Goal: Navigation & Orientation: Find specific page/section

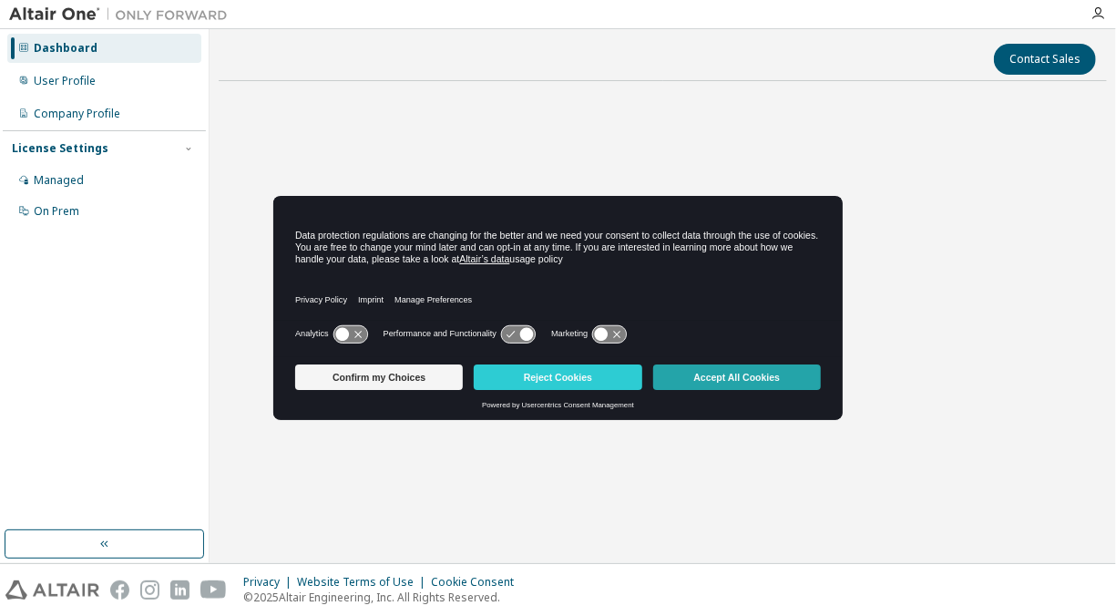
click at [710, 377] on button "Accept All Cookies" at bounding box center [737, 377] width 168 height 26
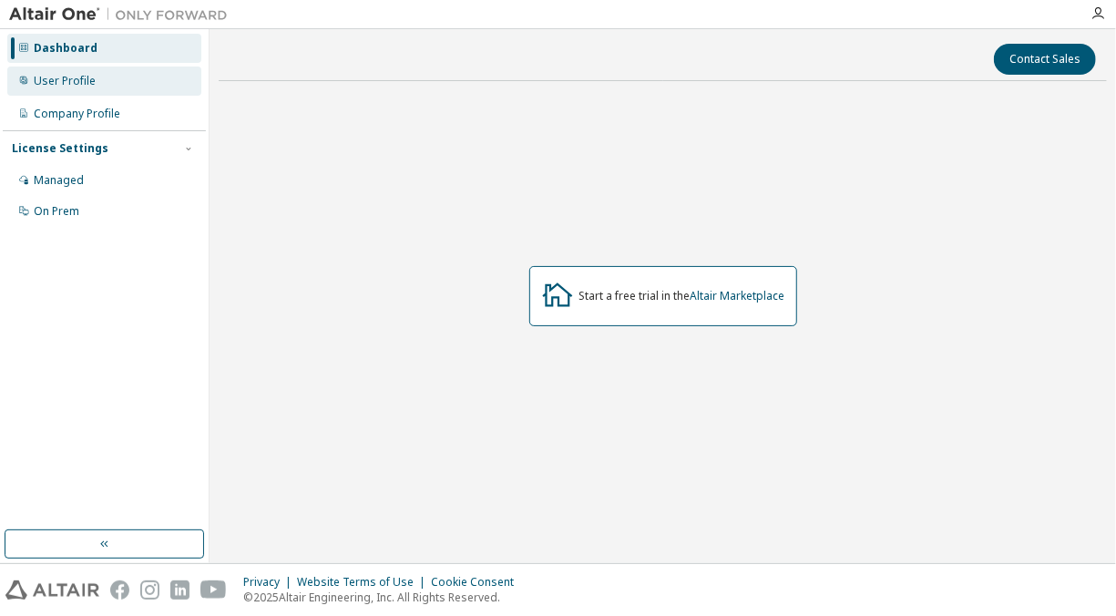
click at [46, 87] on div "User Profile" at bounding box center [65, 81] width 62 height 15
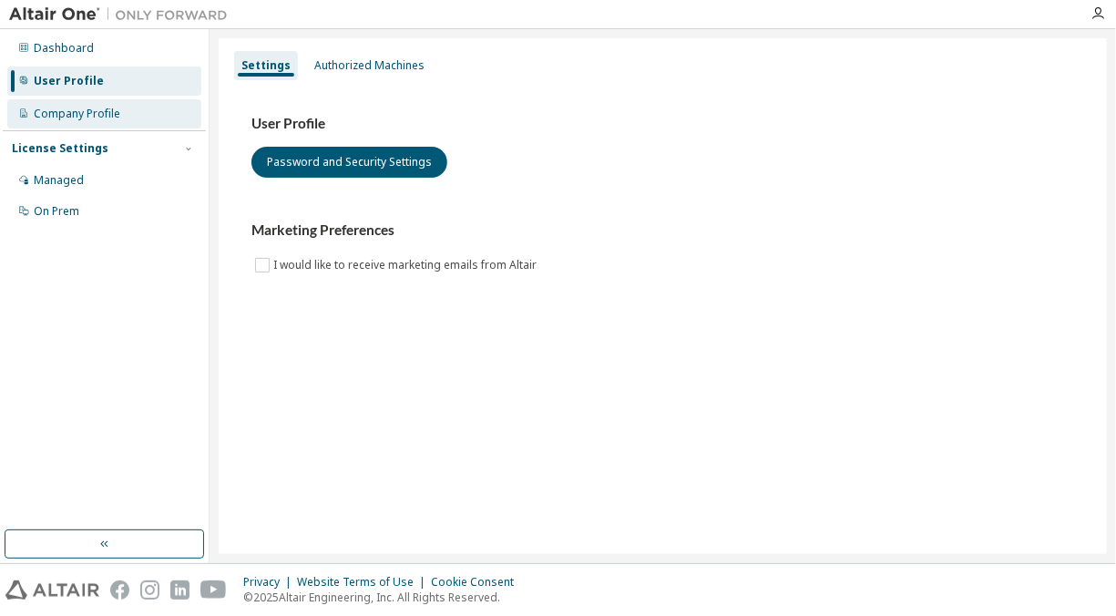
click at [57, 115] on div "Company Profile" at bounding box center [77, 114] width 87 height 15
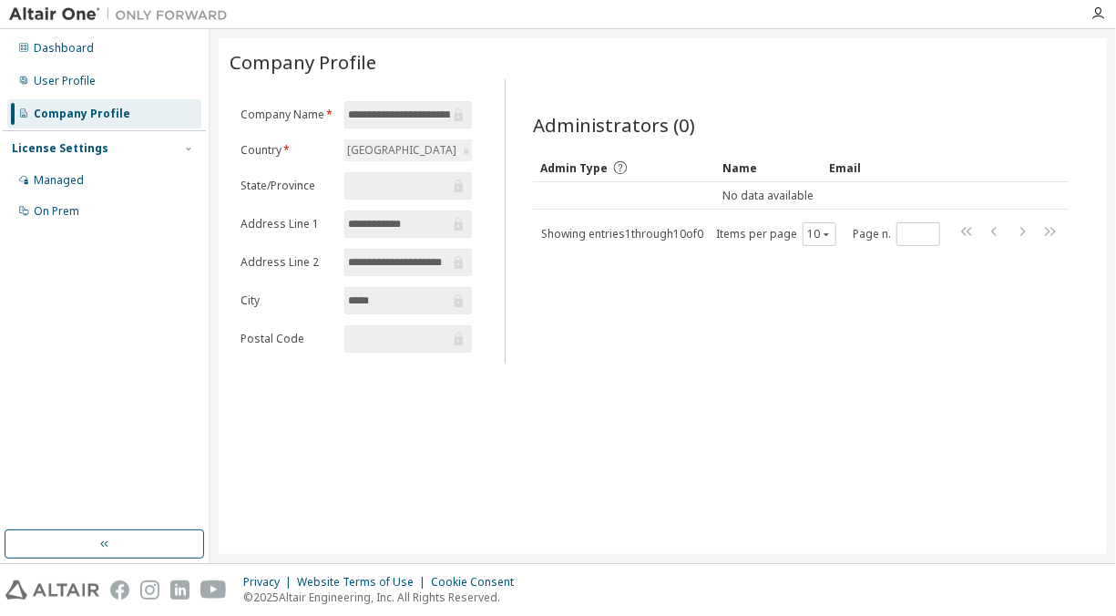
click at [63, 150] on div "License Settings" at bounding box center [60, 148] width 97 height 15
click at [43, 142] on div "License Settings" at bounding box center [60, 148] width 97 height 15
click at [41, 183] on div "Managed" at bounding box center [59, 180] width 50 height 15
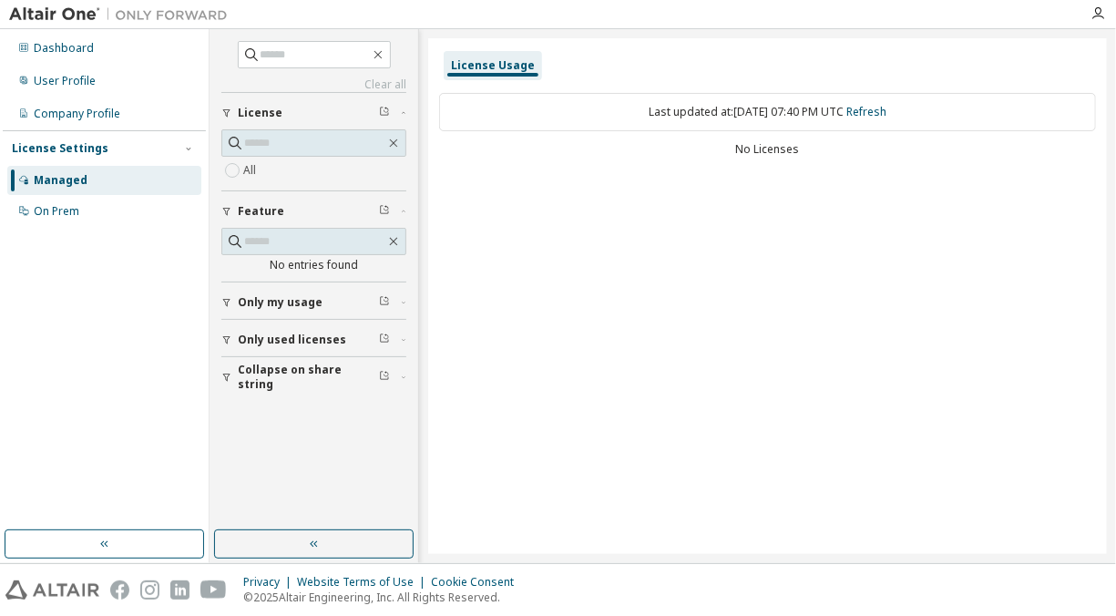
click at [261, 333] on span "Only used licenses" at bounding box center [292, 340] width 108 height 15
click at [264, 310] on button "Only my usage" at bounding box center [313, 302] width 185 height 40
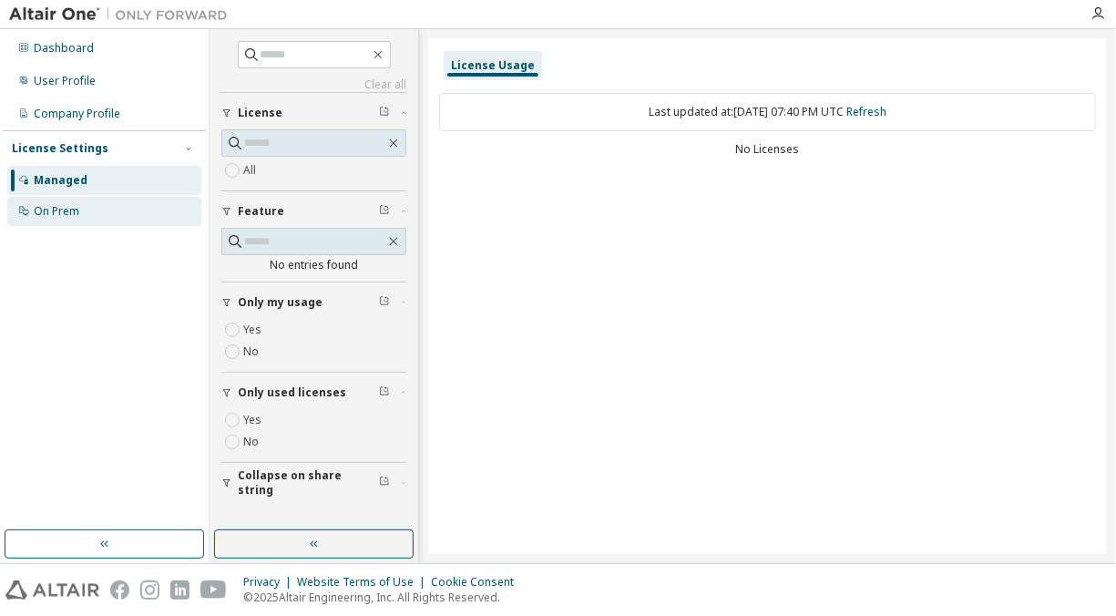
click at [47, 210] on div "On Prem" at bounding box center [57, 211] width 46 height 15
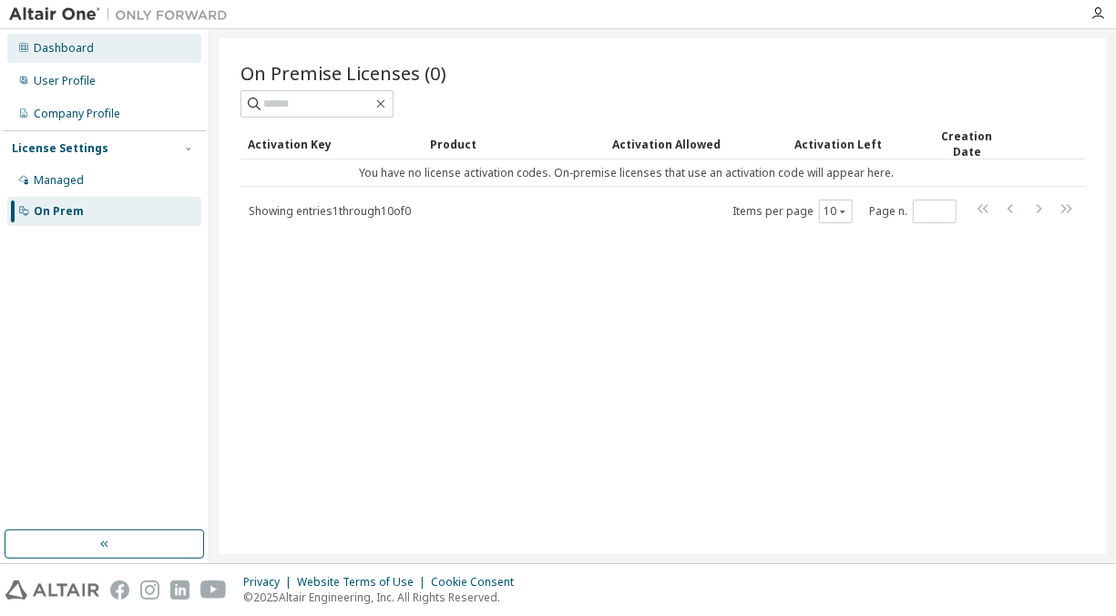
click at [75, 46] on div "Dashboard" at bounding box center [64, 48] width 60 height 15
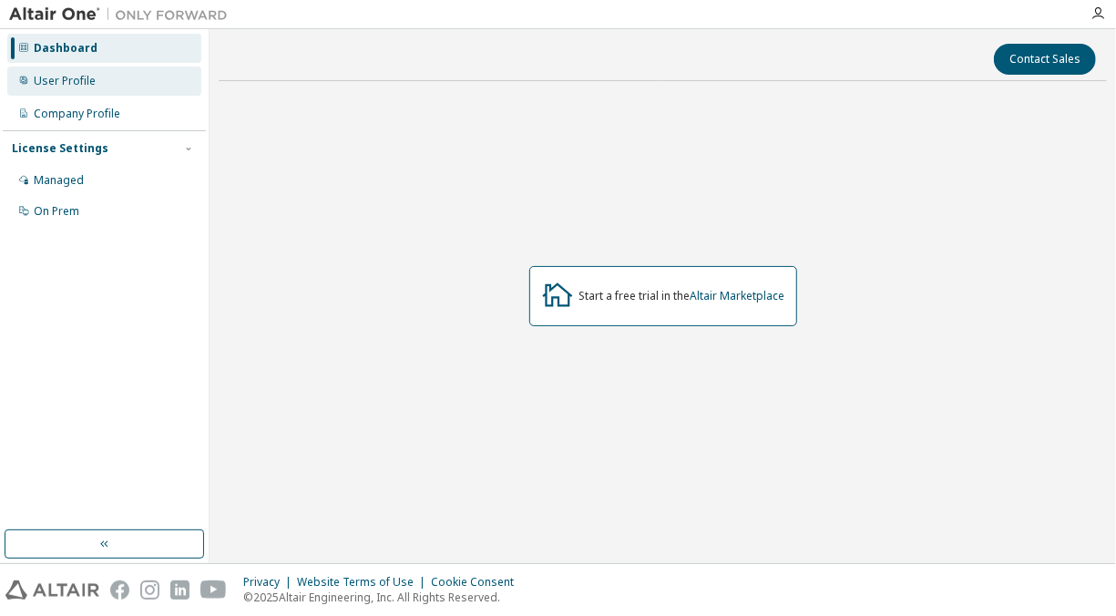
click at [61, 71] on div "User Profile" at bounding box center [104, 81] width 194 height 29
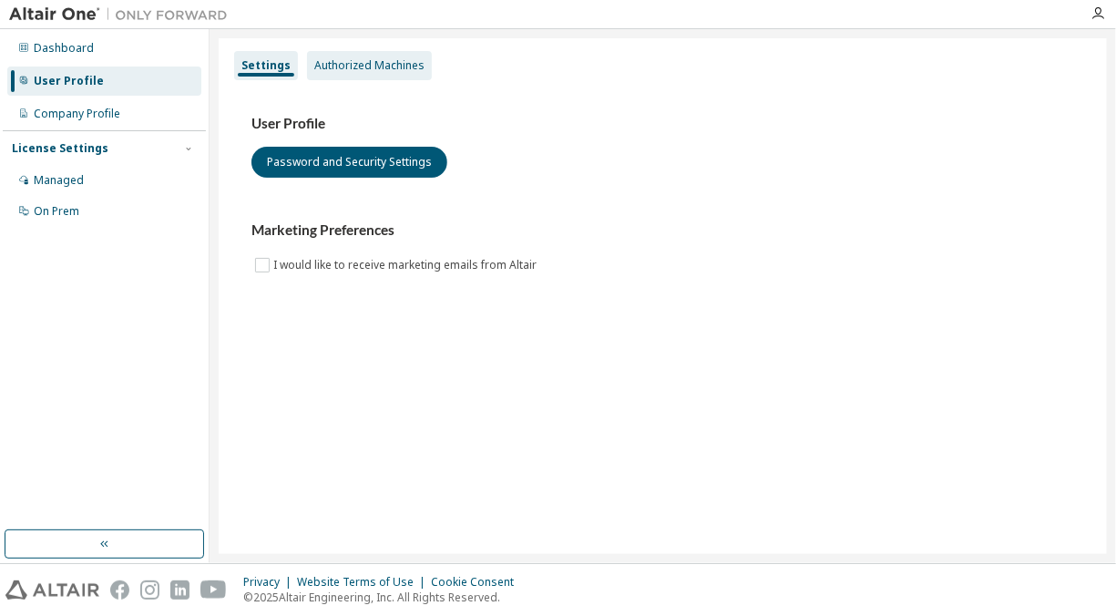
click at [333, 66] on div "Authorized Machines" at bounding box center [369, 65] width 110 height 15
